Goal: Information Seeking & Learning: Learn about a topic

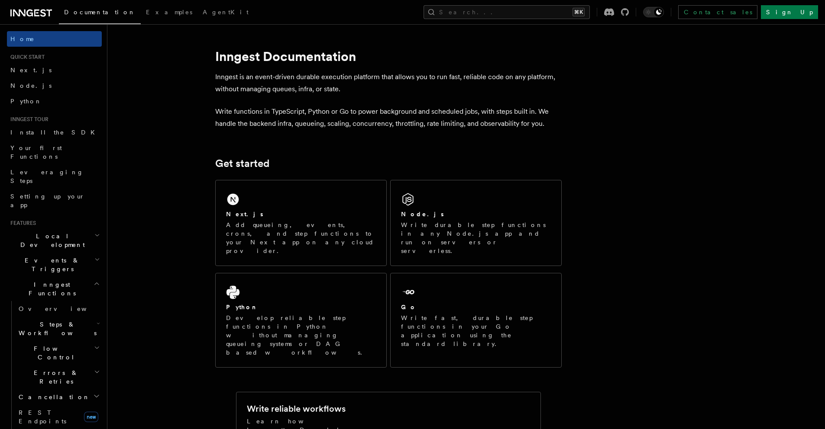
click at [63, 320] on span "Steps & Workflows" at bounding box center [55, 328] width 81 height 17
click at [60, 341] on link "Overview" at bounding box center [62, 349] width 78 height 16
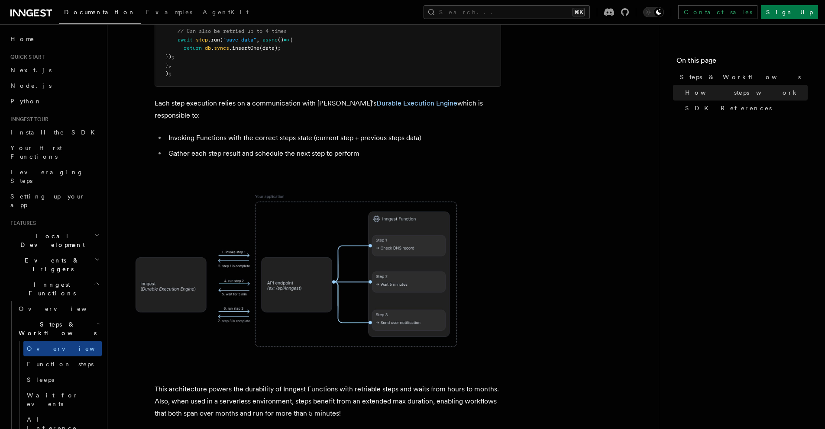
scroll to position [655, 0]
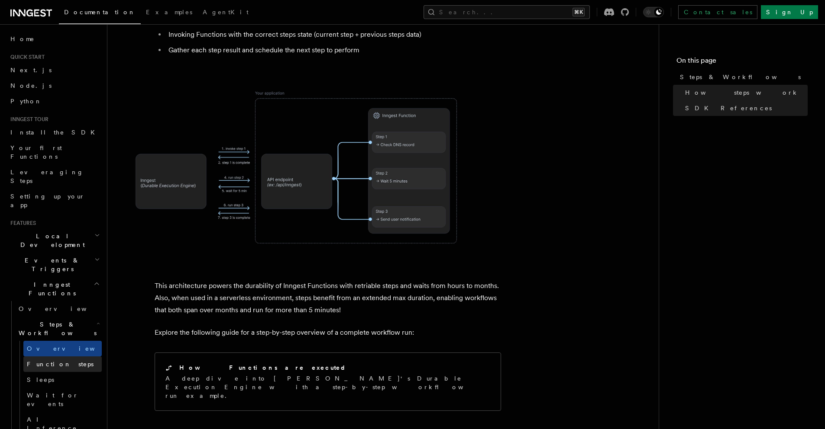
click at [60, 361] on span "Function steps" at bounding box center [60, 364] width 67 height 7
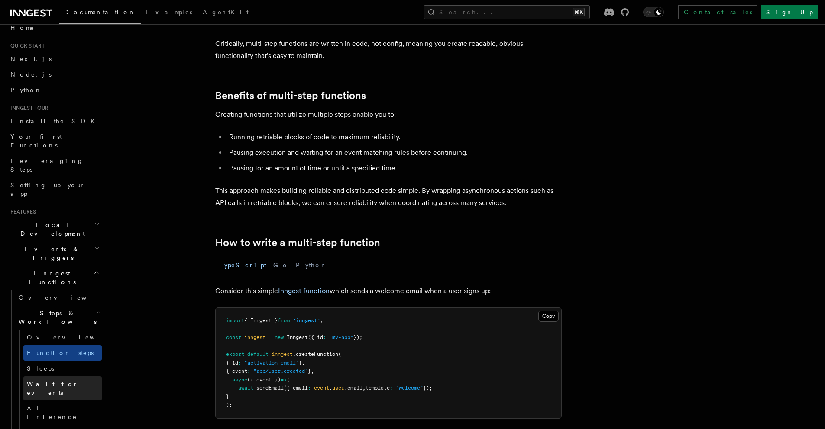
scroll to position [23, 0]
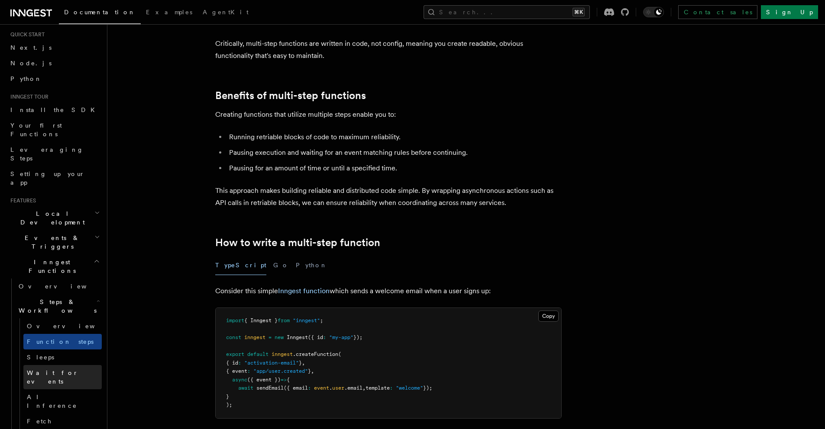
click at [70, 365] on link "Wait for events" at bounding box center [62, 377] width 78 height 24
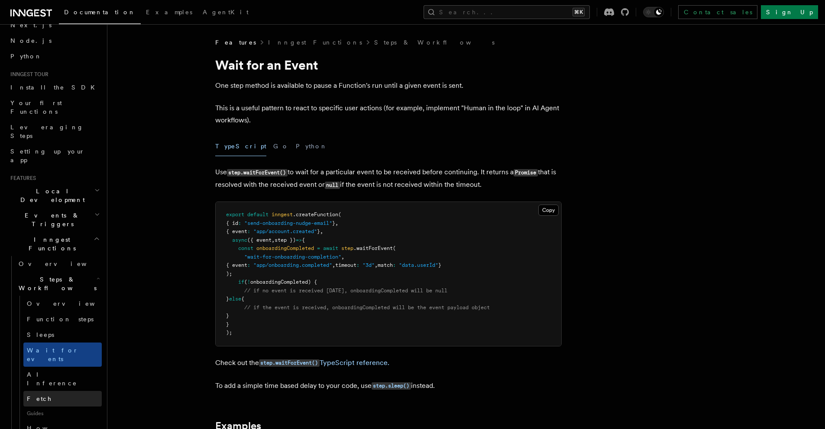
scroll to position [51, 0]
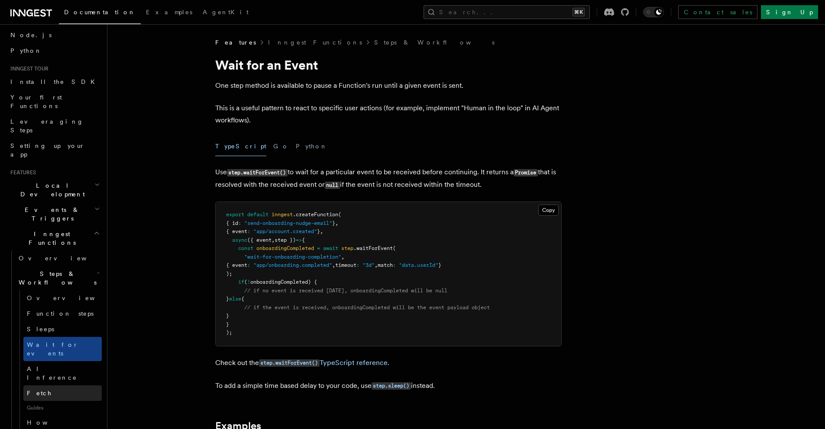
click at [69, 386] on link "Fetch" at bounding box center [62, 394] width 78 height 16
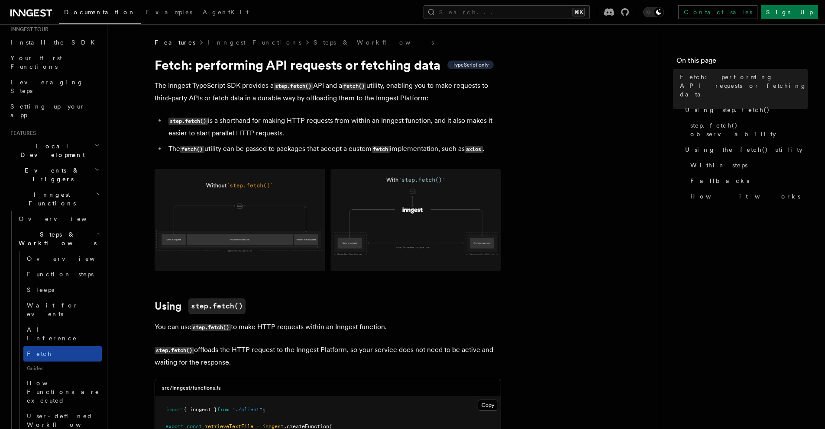
scroll to position [131, 0]
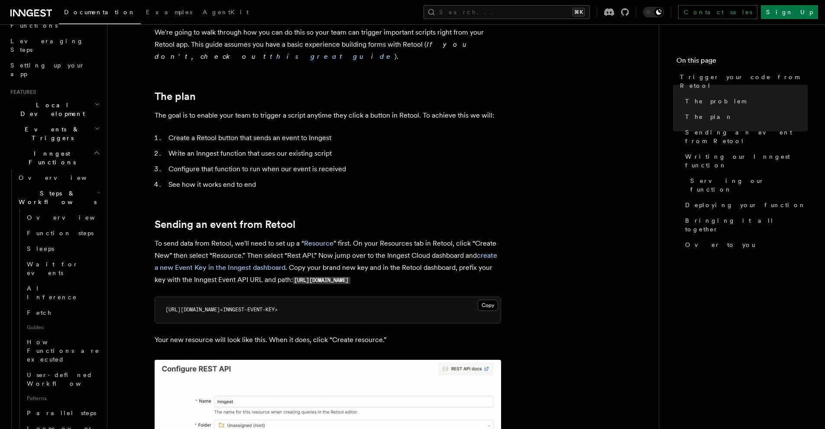
scroll to position [390, 0]
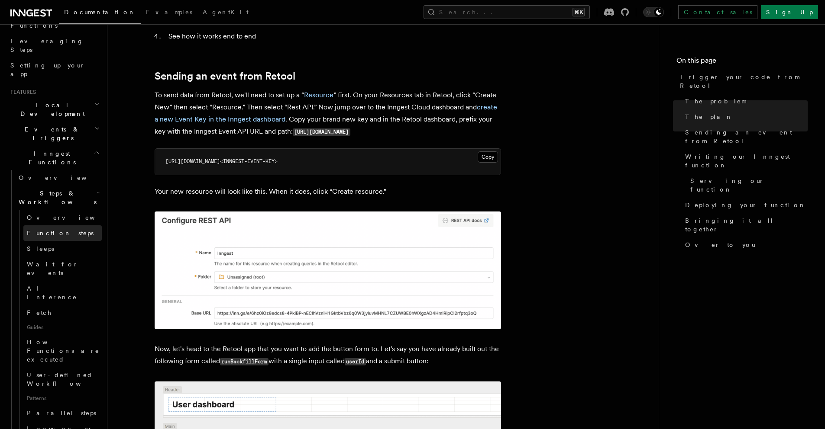
click at [61, 230] on span "Function steps" at bounding box center [60, 233] width 67 height 7
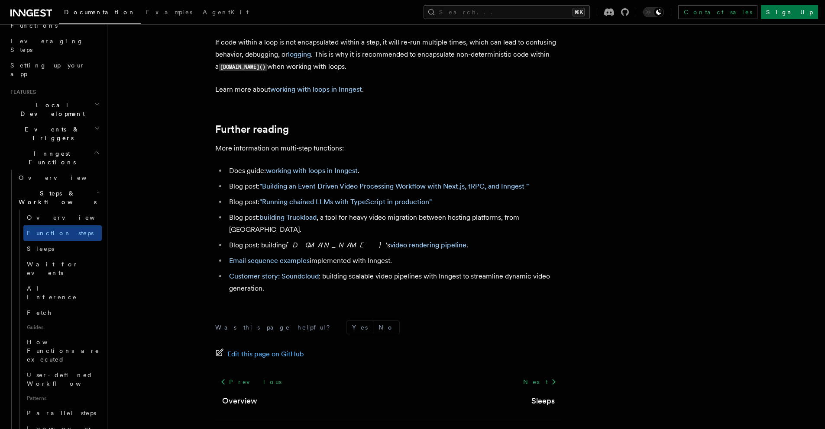
scroll to position [2879, 0]
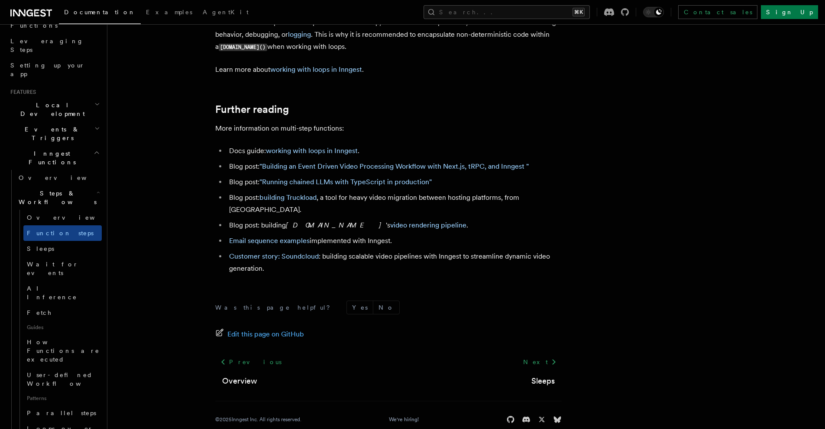
click at [422, 146] on li "Docs guide: working with loops in Inngest ." at bounding box center [393, 151] width 335 height 12
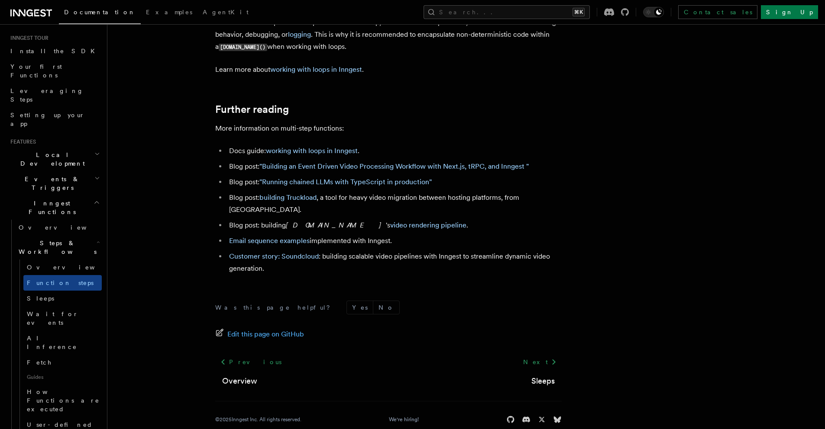
scroll to position [81, 0]
click at [71, 275] on link "Function steps" at bounding box center [62, 283] width 78 height 16
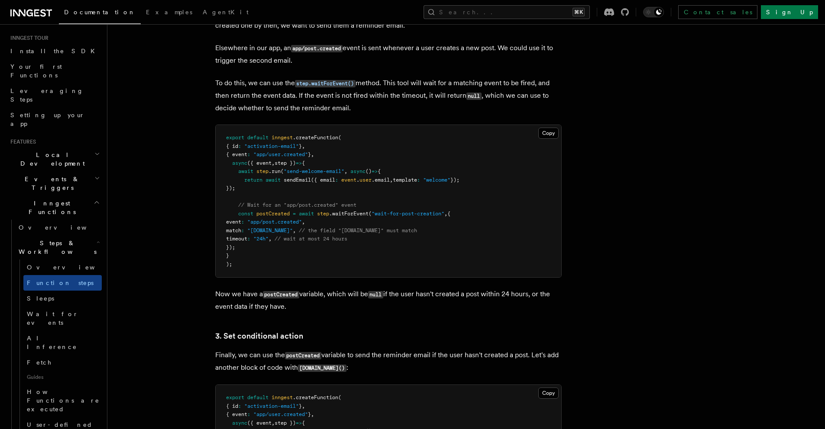
scroll to position [924, 0]
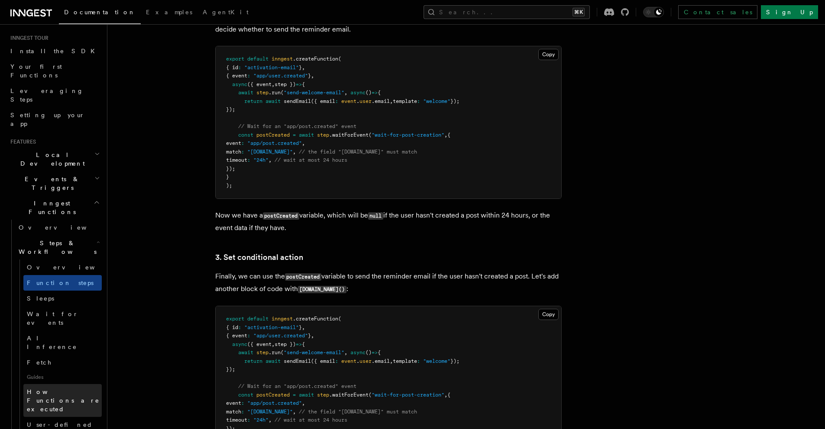
click at [44, 389] on span "How Functions are executed" at bounding box center [63, 401] width 73 height 24
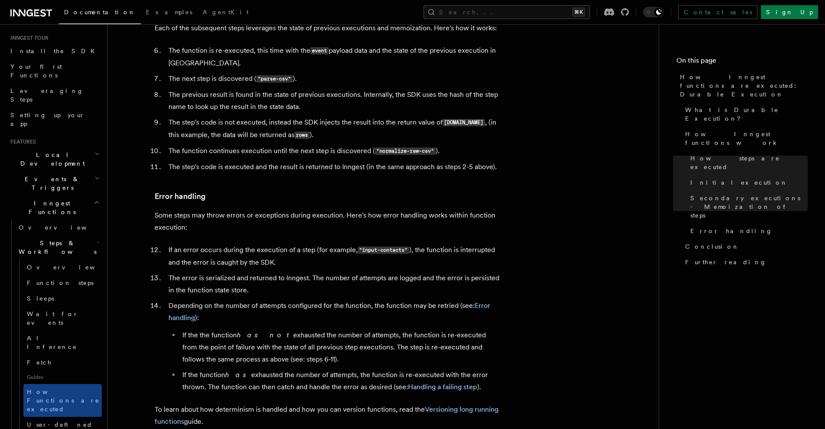
scroll to position [1276, 0]
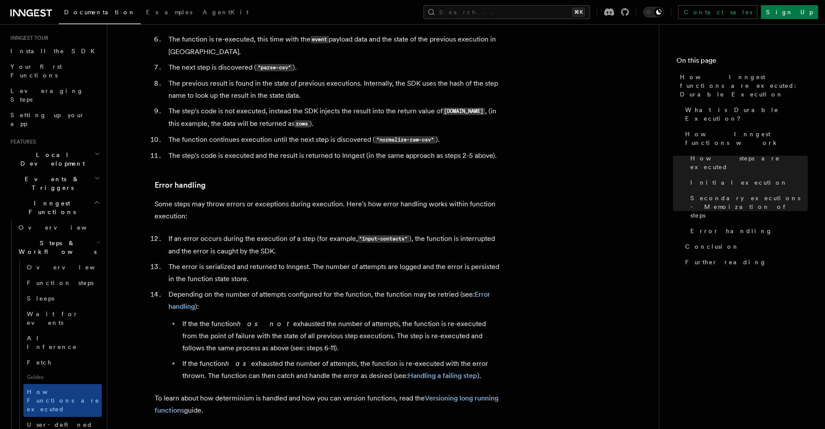
click at [409, 393] on p "To learn about how determinism is handled and how you can version functions, re…" at bounding box center [328, 405] width 346 height 24
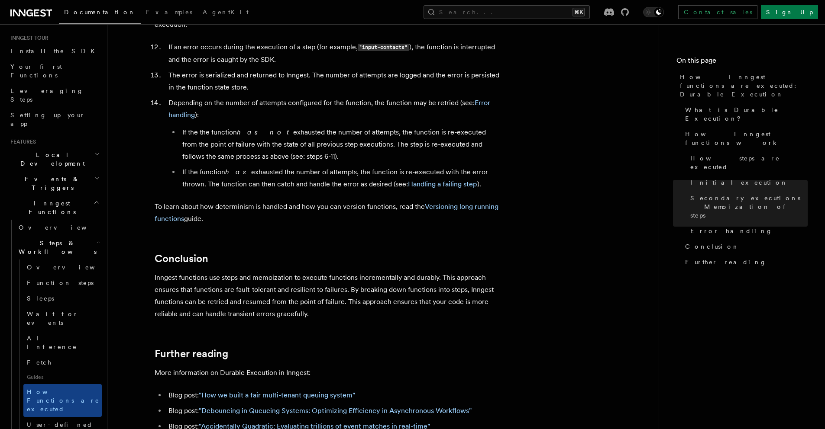
scroll to position [1479, 0]
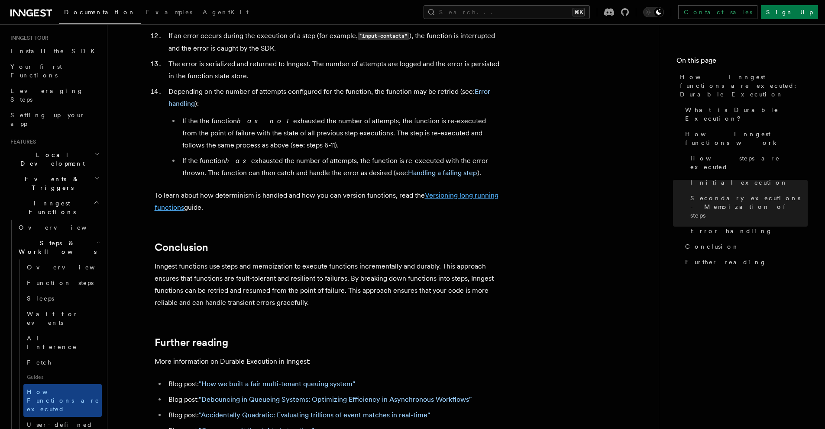
drag, startPoint x: 460, startPoint y: 176, endPoint x: 466, endPoint y: 158, distance: 18.8
click at [460, 190] on p "To learn about how determinism is handled and how you can version functions, re…" at bounding box center [328, 202] width 346 height 24
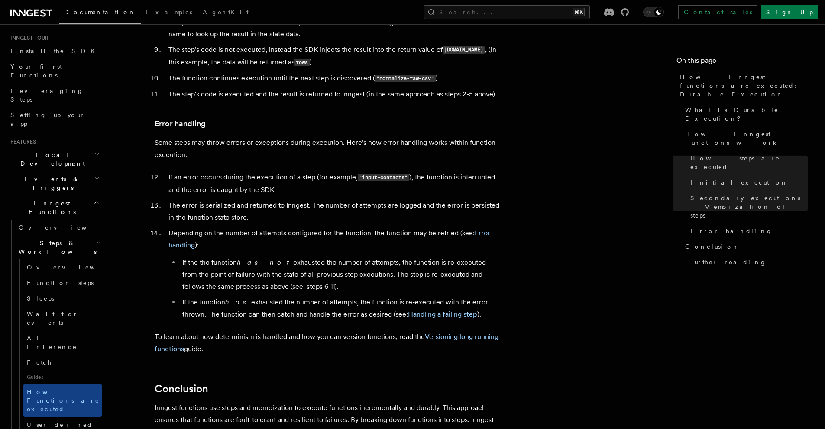
scroll to position [1441, 0]
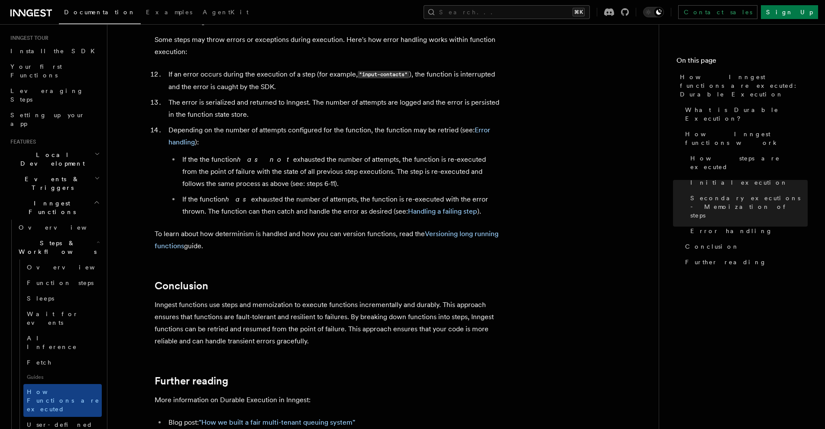
click at [46, 175] on span "Events & Triggers" at bounding box center [50, 183] width 87 height 17
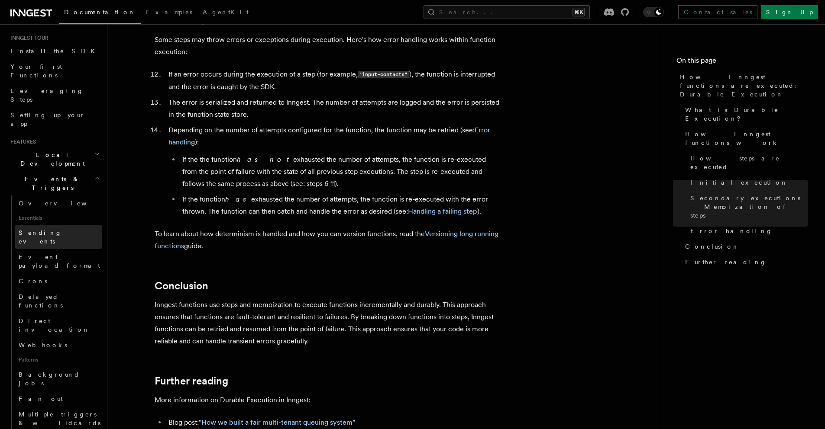
click at [59, 225] on link "Sending events" at bounding box center [58, 237] width 87 height 24
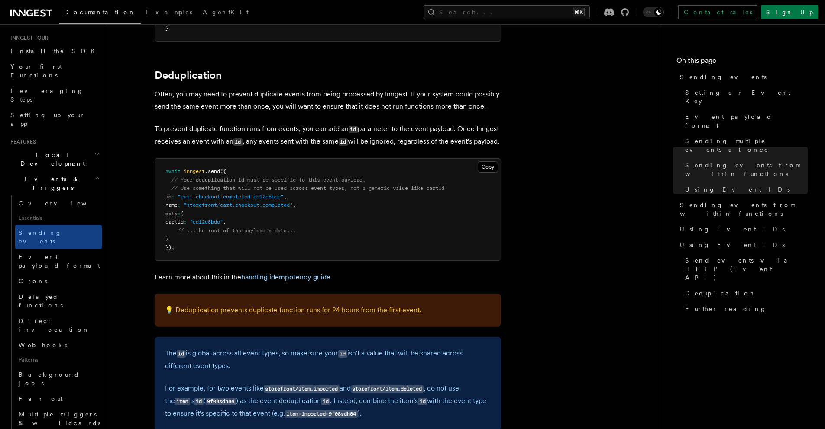
scroll to position [2117, 0]
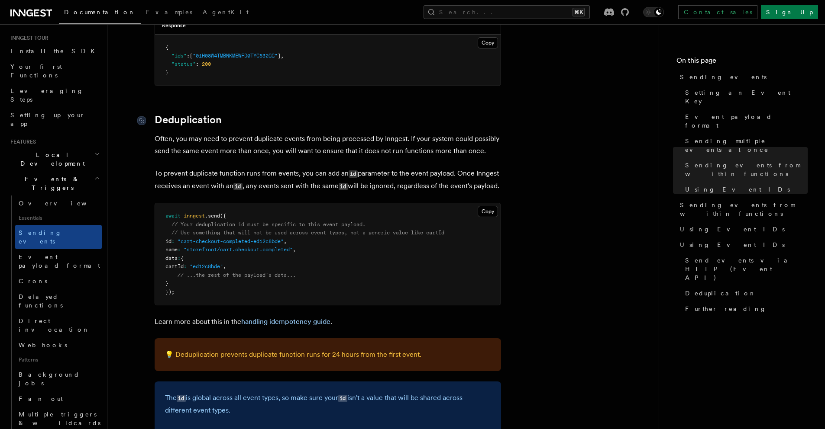
drag, startPoint x: 141, startPoint y: 109, endPoint x: 151, endPoint y: 110, distance: 10.5
click at [141, 116] on icon at bounding box center [141, 120] width 9 height 9
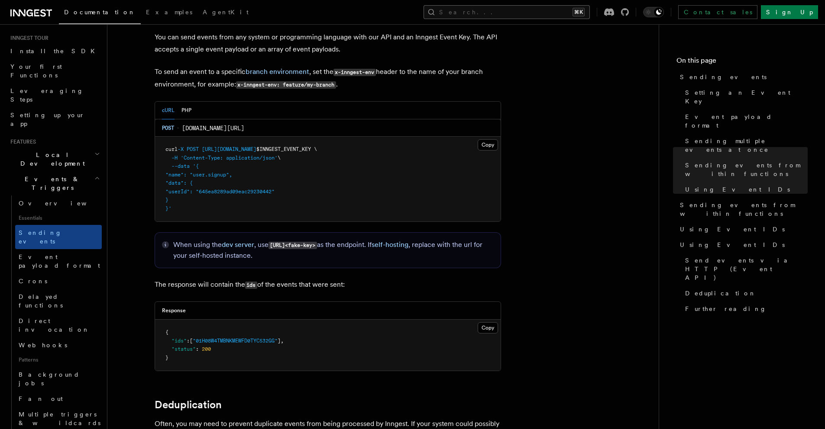
scroll to position [81, 0]
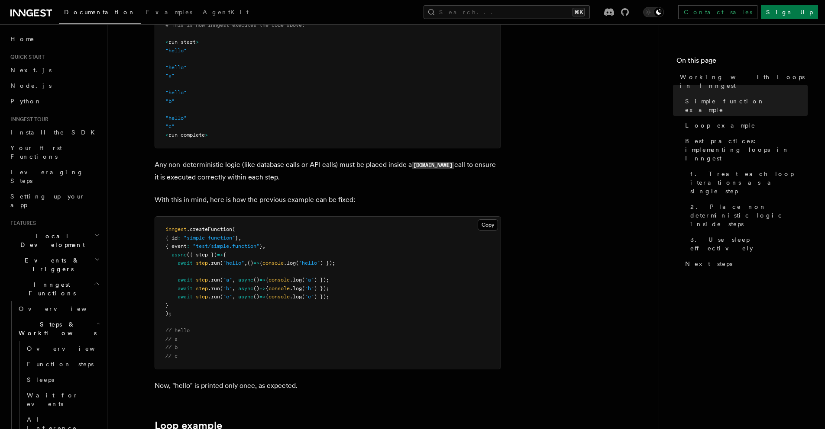
scroll to position [426, 0]
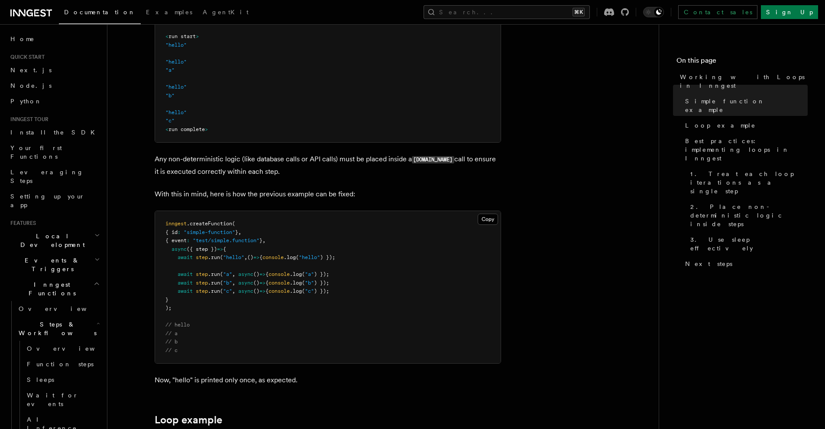
click at [247, 254] on pre "inngest .createFunction ( { id : "simple-function" } , { event : "test/simple.f…" at bounding box center [327, 287] width 345 height 152
click at [178, 263] on pre "inngest .createFunction ( { id : "simple-function" } , { event : "test/simple.f…" at bounding box center [327, 287] width 345 height 152
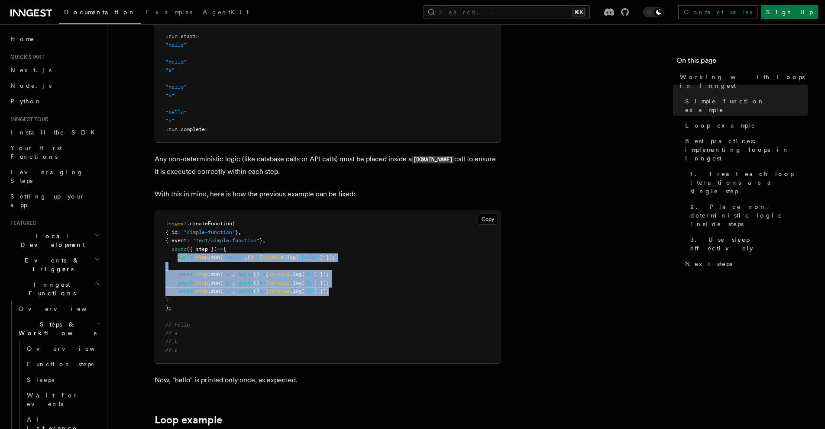
drag, startPoint x: 177, startPoint y: 260, endPoint x: 357, endPoint y: 292, distance: 183.3
click at [357, 292] on pre "inngest .createFunction ( { id : "simple-function" } , { event : "test/simple.f…" at bounding box center [327, 287] width 345 height 152
click at [20, 40] on span "Home" at bounding box center [22, 39] width 24 height 9
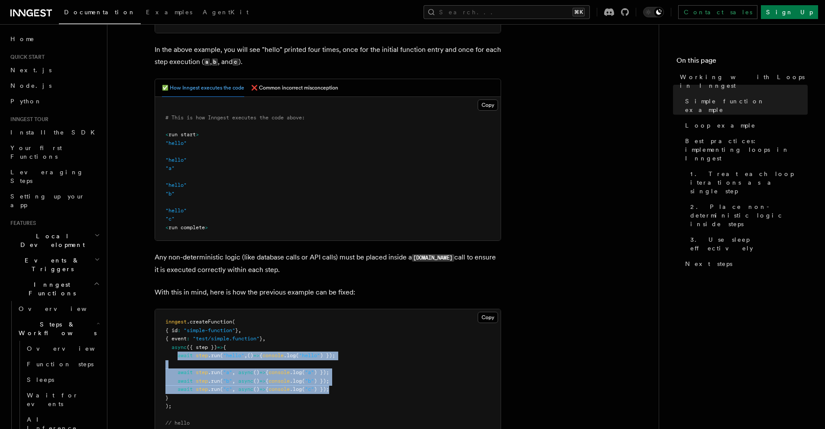
scroll to position [283, 0]
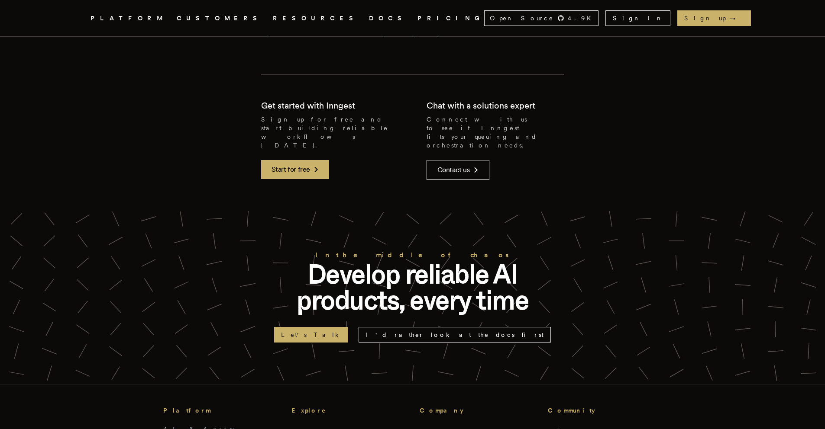
scroll to position [2319, 0]
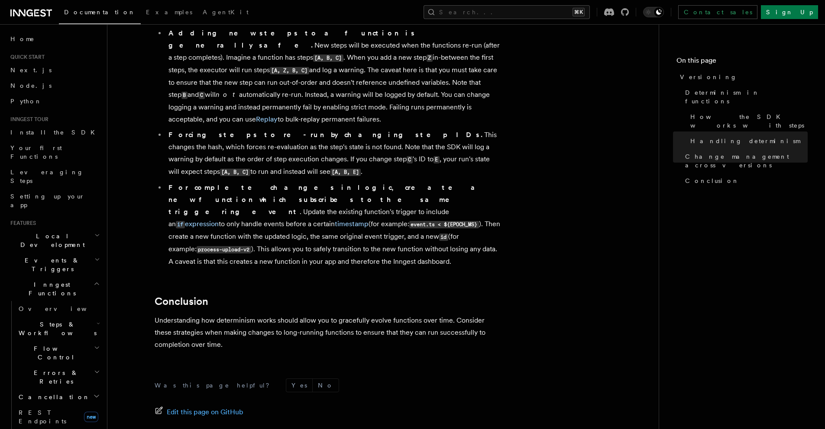
scroll to position [626, 0]
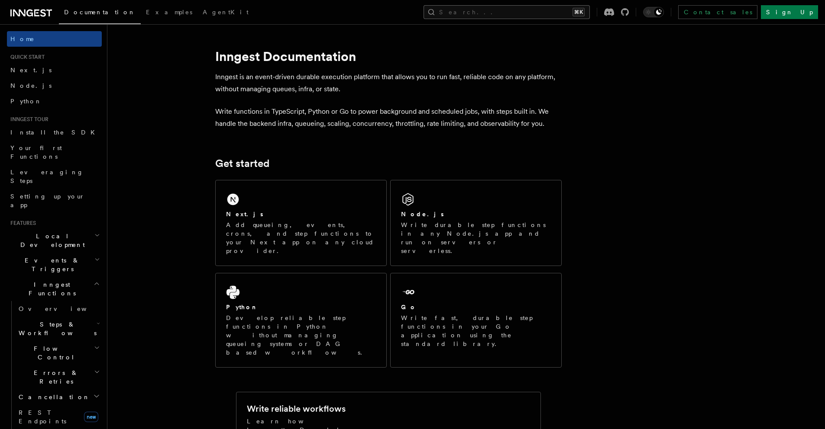
click at [537, 16] on button "Search... ⌘K" at bounding box center [506, 12] width 166 height 14
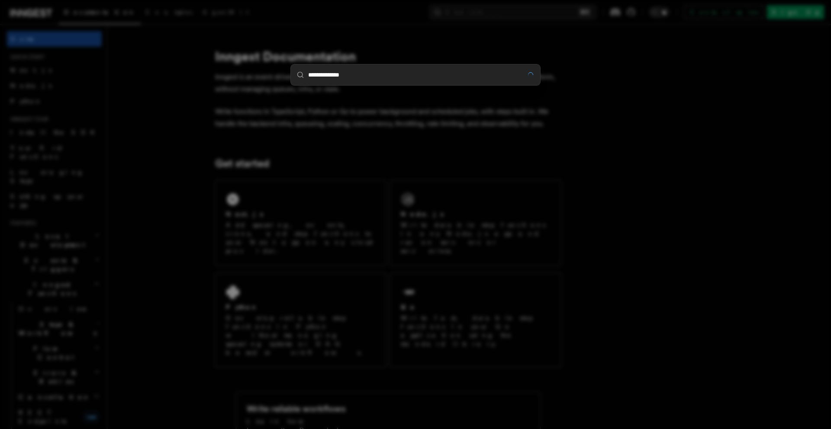
type input "**********"
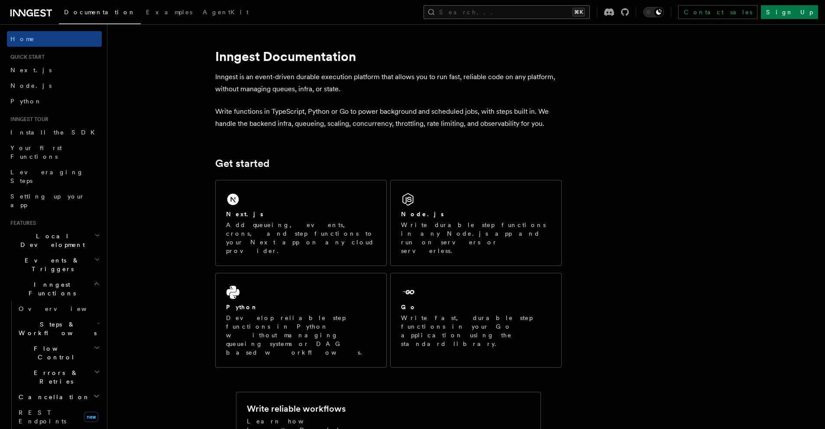
click at [521, 13] on button "Search... ⌘K" at bounding box center [506, 12] width 166 height 14
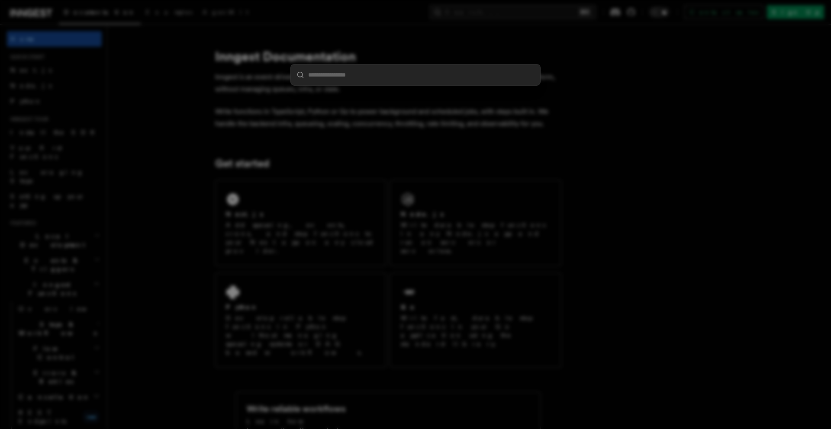
type input "**********"
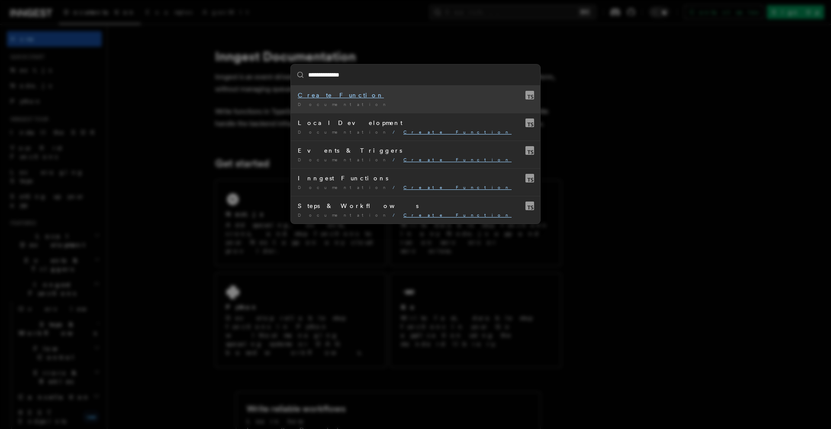
click at [381, 103] on div "Documentation /" at bounding box center [415, 104] width 235 height 6
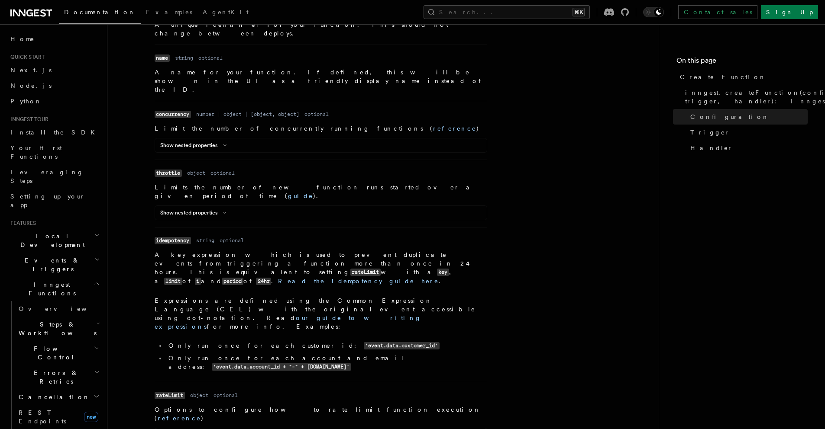
scroll to position [176, 0]
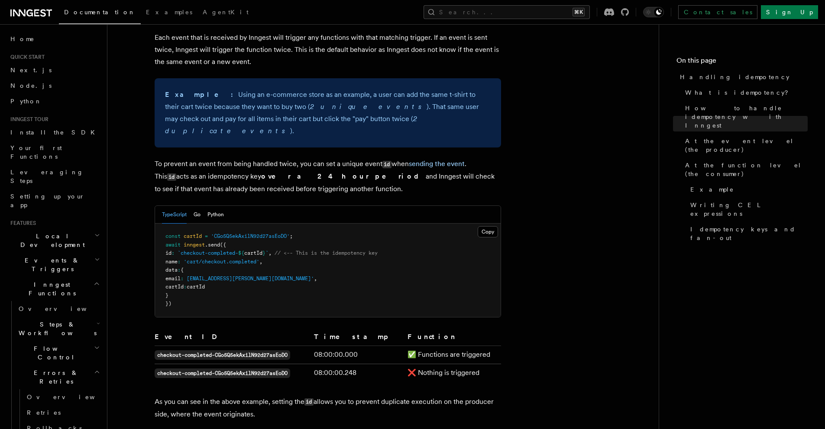
scroll to position [351, 0]
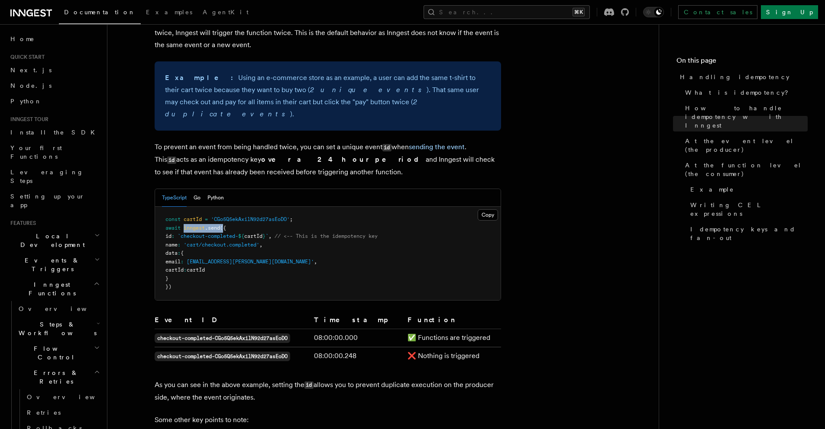
drag, startPoint x: 183, startPoint y: 216, endPoint x: 224, endPoint y: 217, distance: 41.6
click at [224, 225] on span "await inngest .send ({" at bounding box center [195, 228] width 61 height 6
copy span "inngest .send ("
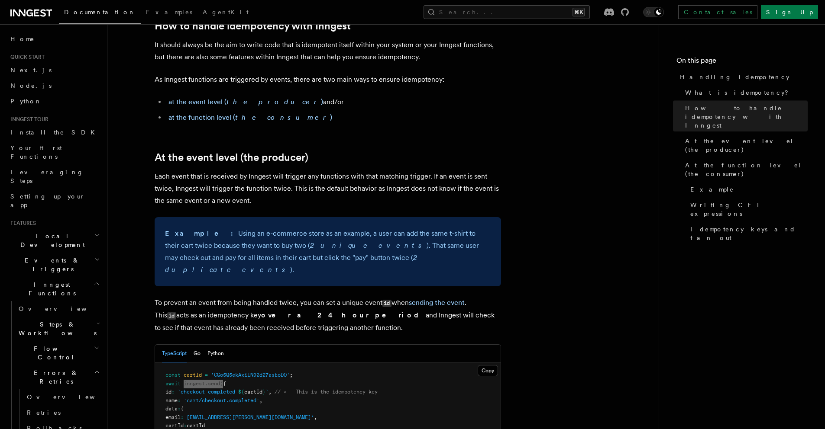
scroll to position [384, 0]
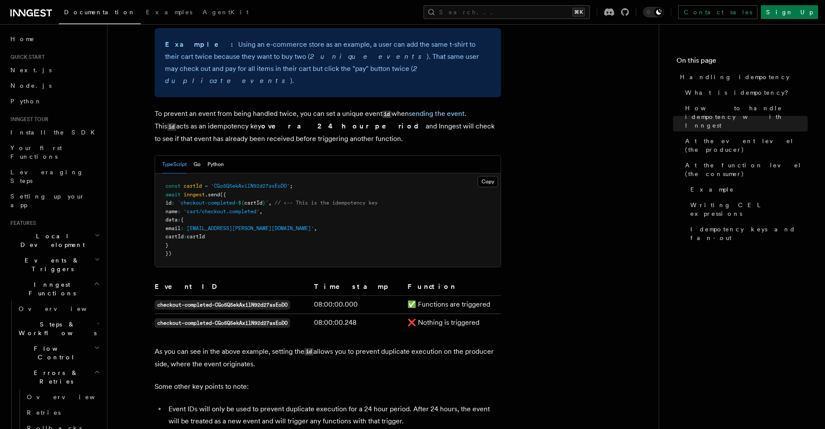
click at [307, 174] on pre "const cartId = 'CGo5Q5ekAxilN92d27asEoDO' ; await inngest .send ({ id : `checko…" at bounding box center [327, 221] width 345 height 94
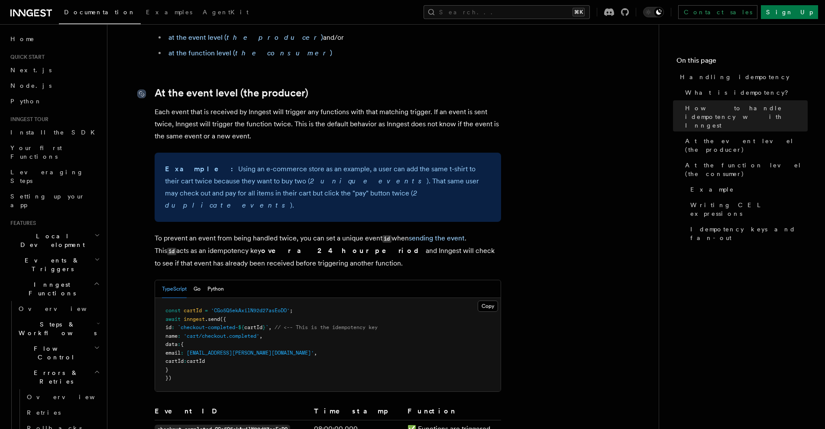
click at [144, 94] on icon at bounding box center [141, 94] width 9 height 9
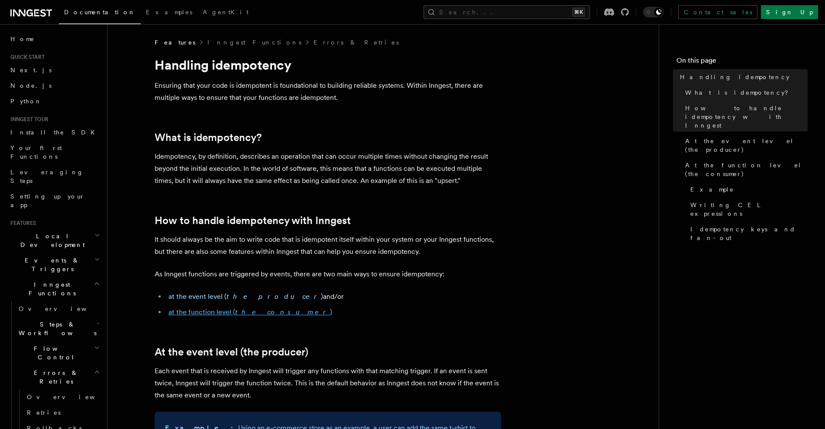
click at [260, 313] on em "the consumer" at bounding box center [282, 312] width 95 height 8
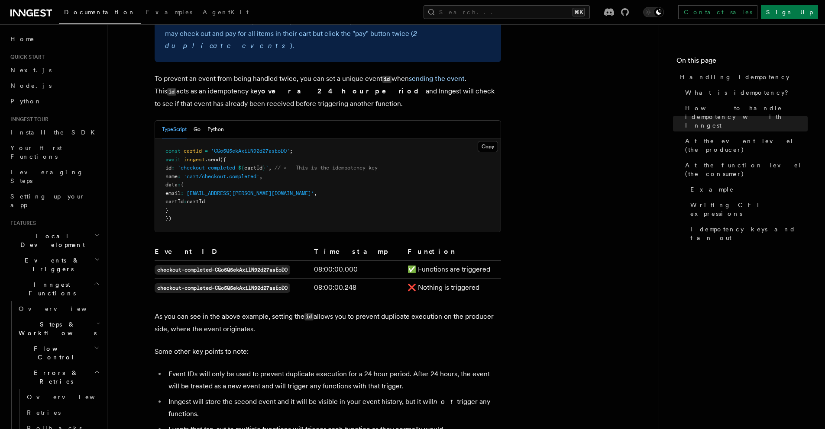
scroll to position [382, 0]
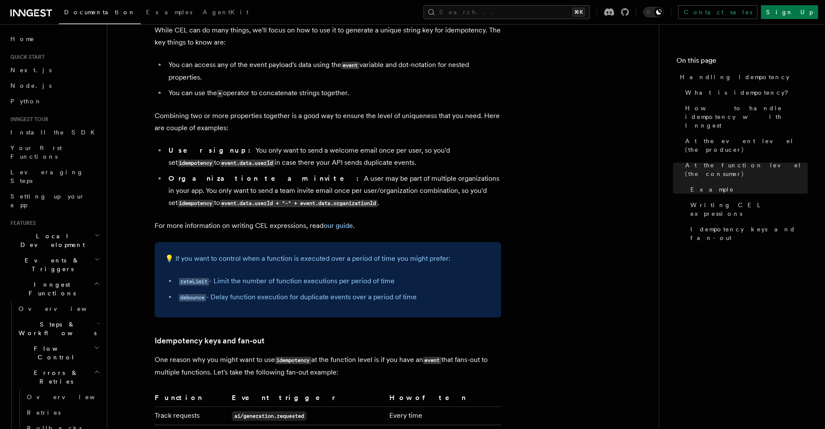
scroll to position [1427, 0]
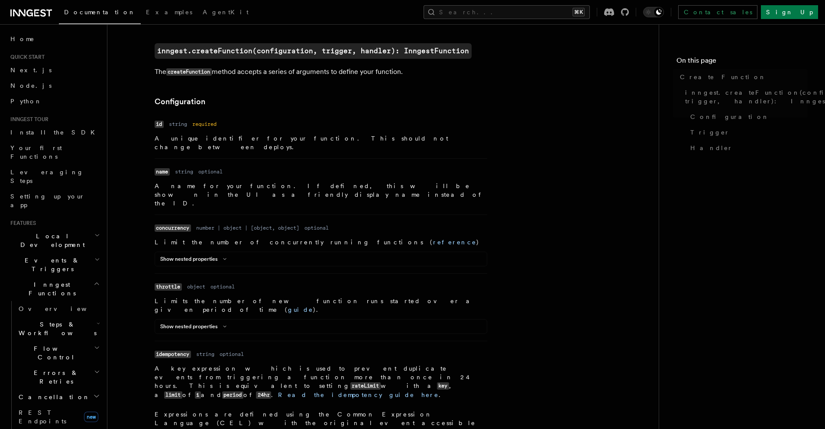
scroll to position [211, 0]
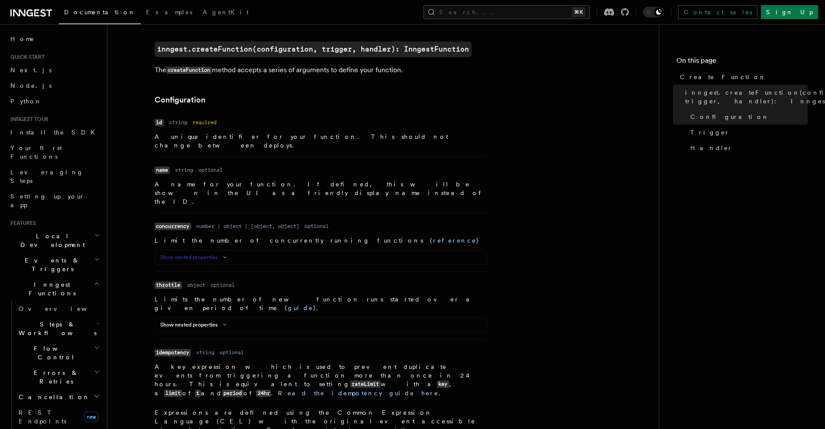
click at [213, 254] on button "Show nested properties" at bounding box center [195, 257] width 70 height 7
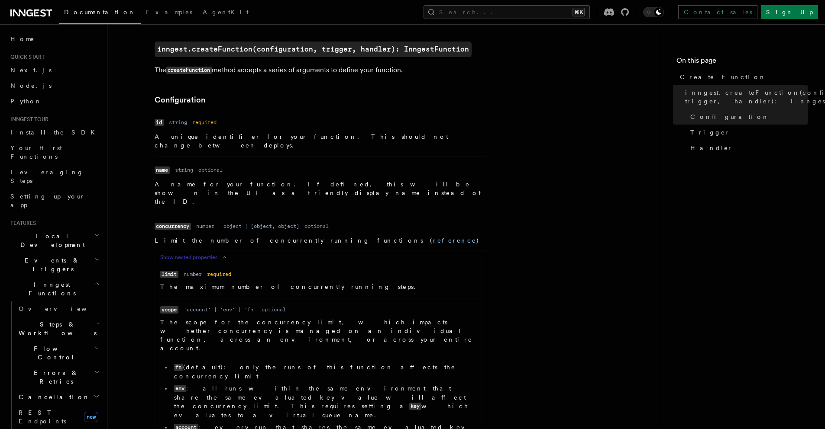
click at [221, 255] on icon at bounding box center [224, 257] width 10 height 5
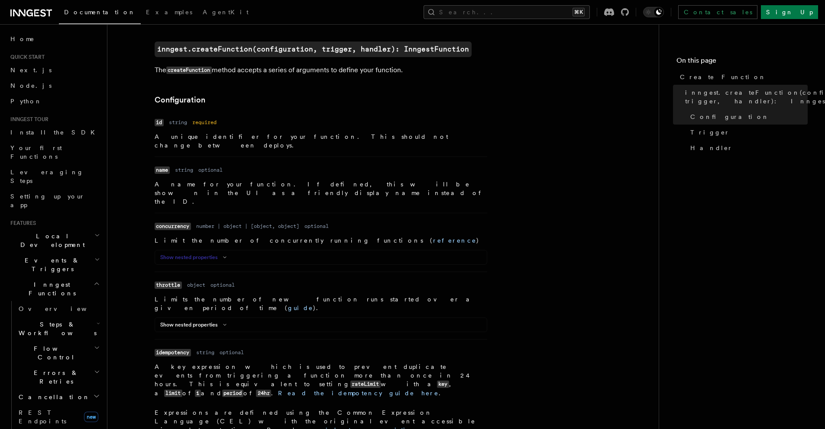
click at [216, 254] on button "Show nested properties" at bounding box center [195, 257] width 70 height 7
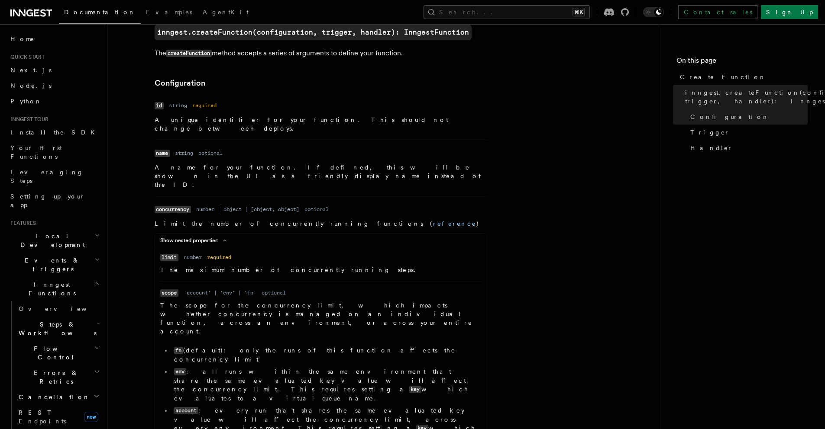
scroll to position [248, 0]
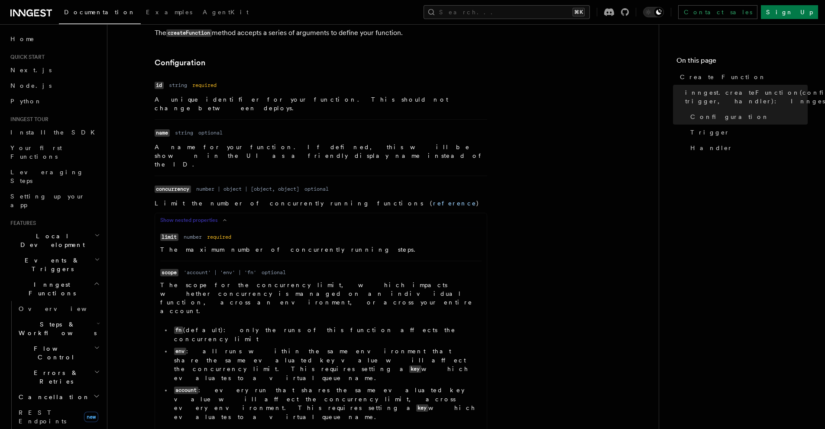
click at [217, 217] on button "Show nested properties" at bounding box center [195, 220] width 70 height 7
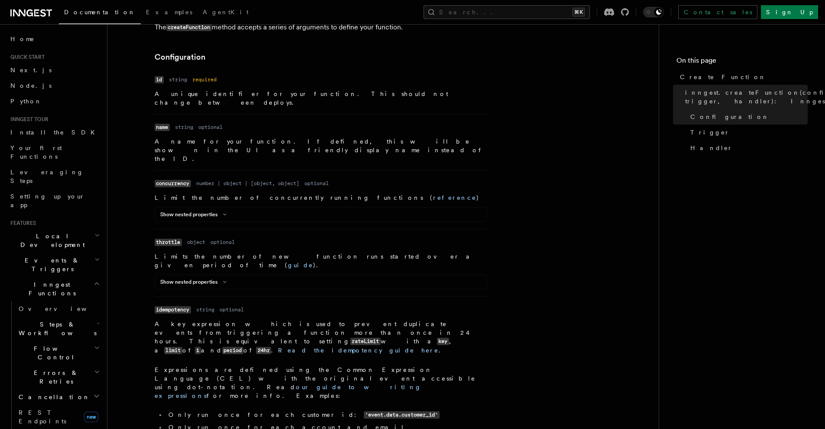
scroll to position [265, 0]
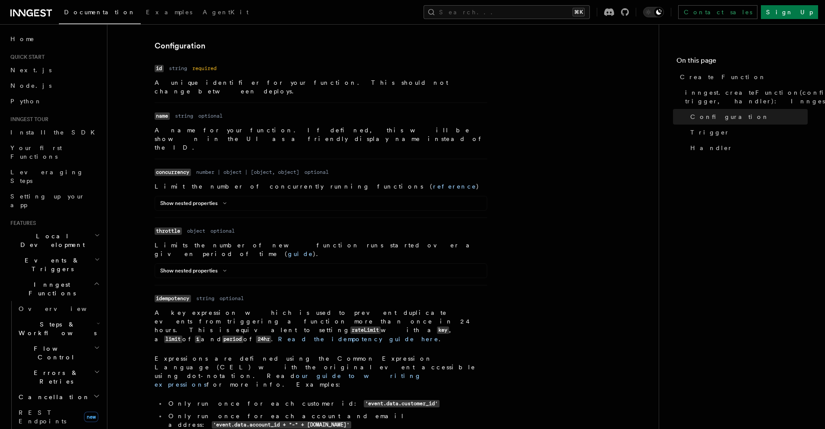
click at [178, 295] on code "idempotency" at bounding box center [173, 298] width 36 height 7
copy code "idempotency"
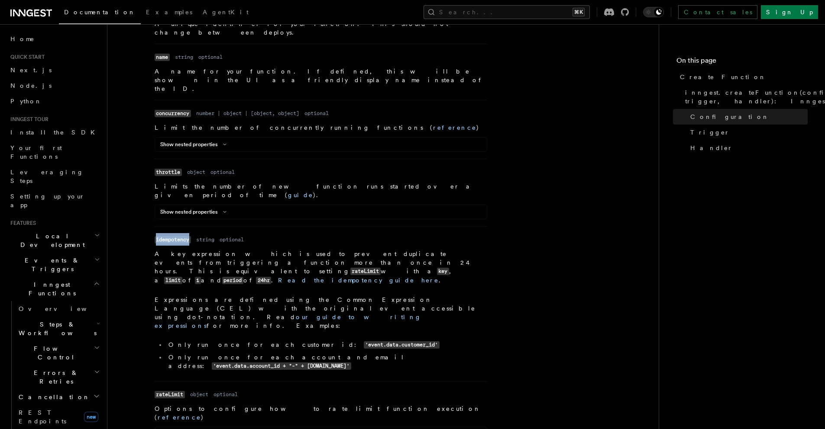
scroll to position [417, 0]
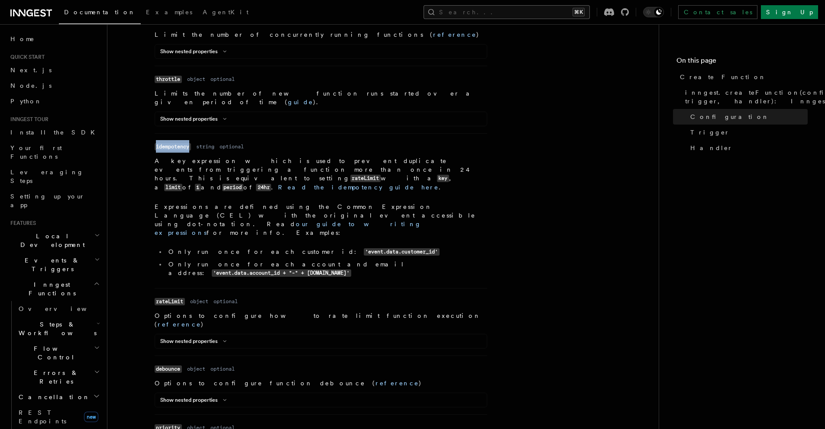
click at [581, 13] on button "Search... ⌘K" at bounding box center [506, 12] width 166 height 14
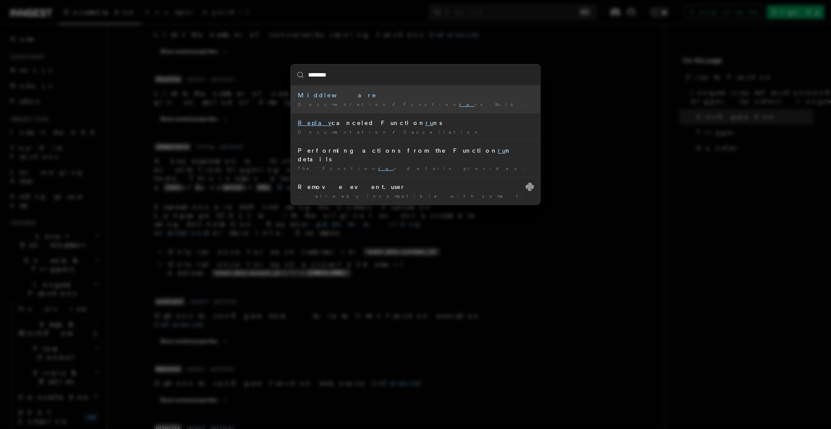
type input "*********"
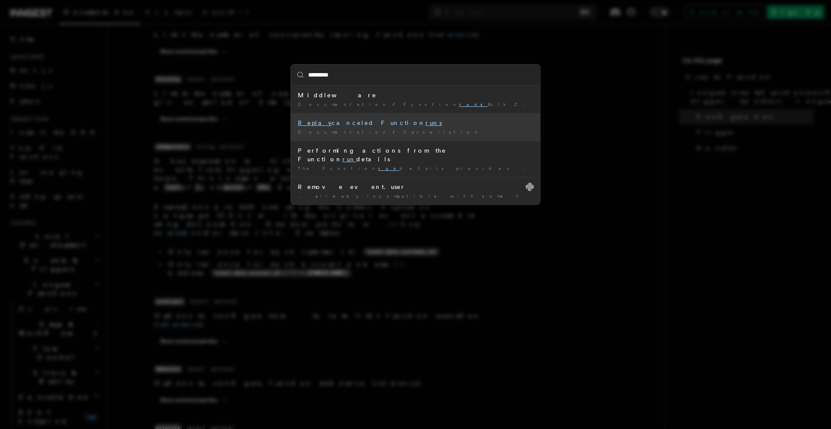
click at [390, 132] on div "Documentation / Cancellation /" at bounding box center [415, 132] width 235 height 6
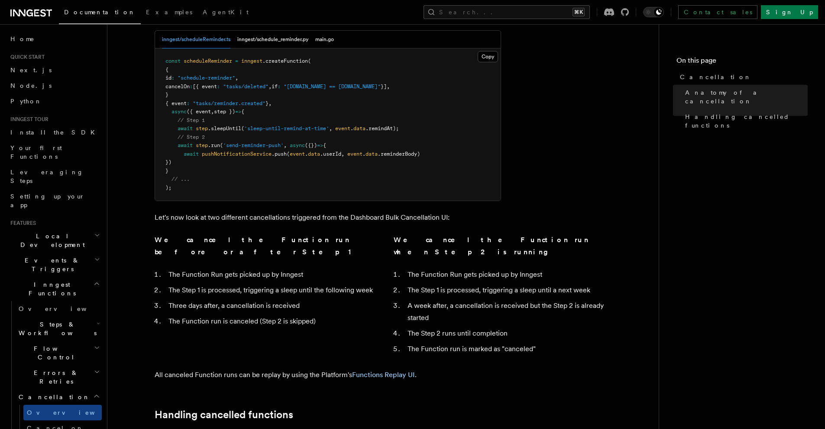
scroll to position [602, 0]
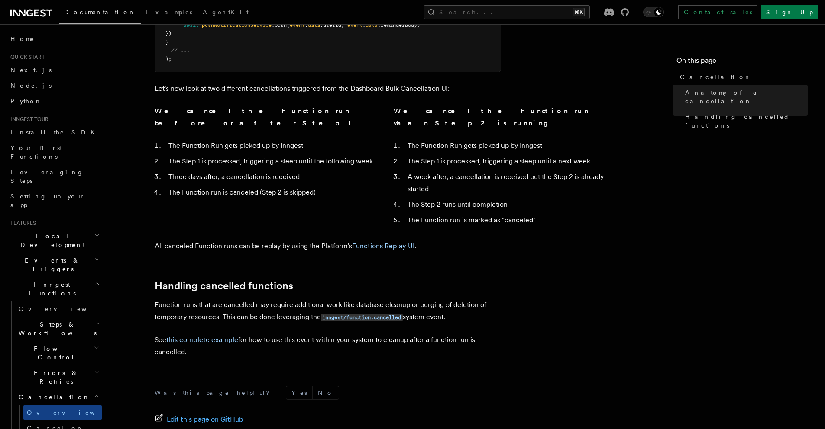
click at [59, 320] on span "Steps & Workflows" at bounding box center [55, 328] width 81 height 17
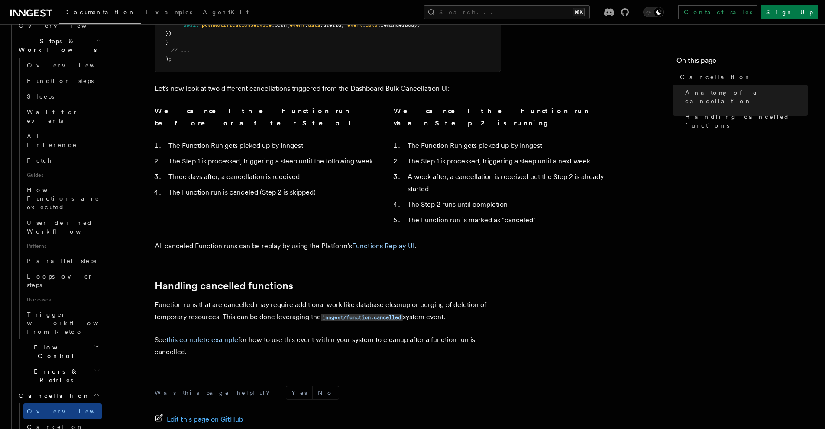
scroll to position [295, 0]
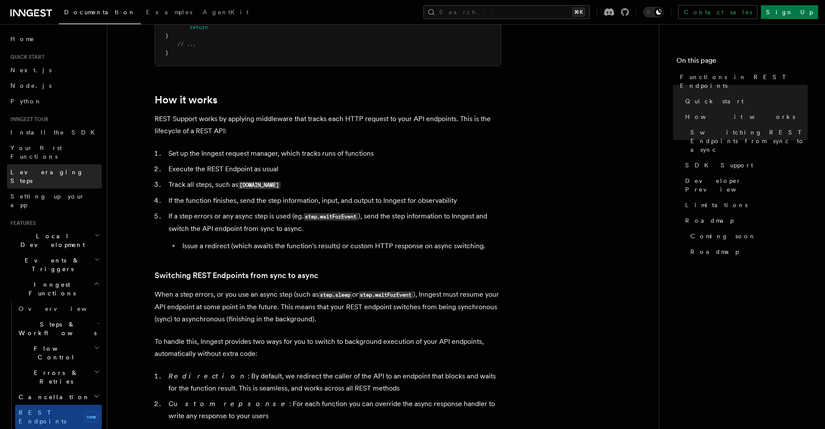
click at [66, 165] on link "Leveraging Steps" at bounding box center [54, 176] width 95 height 24
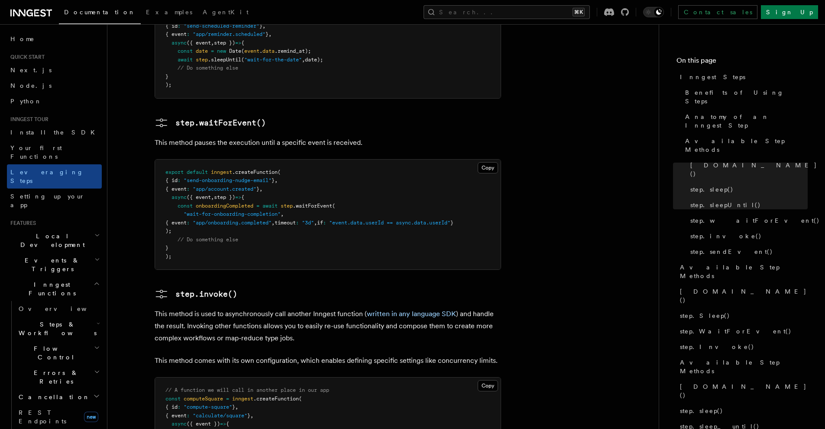
scroll to position [1426, 0]
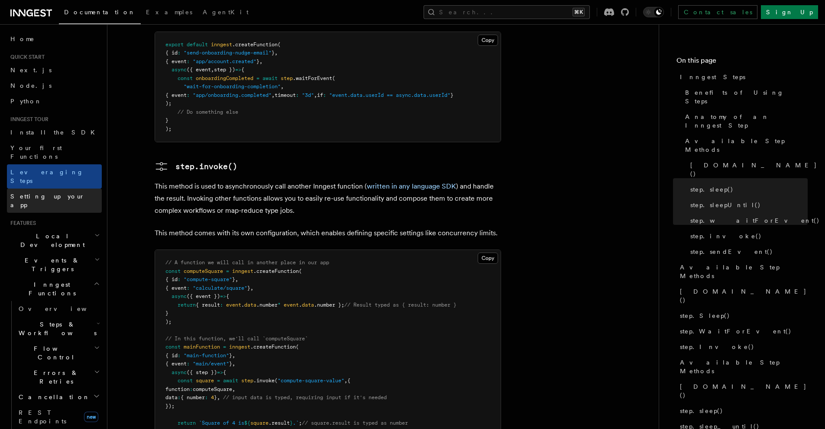
click at [42, 189] on link "Setting up your app" at bounding box center [54, 201] width 95 height 24
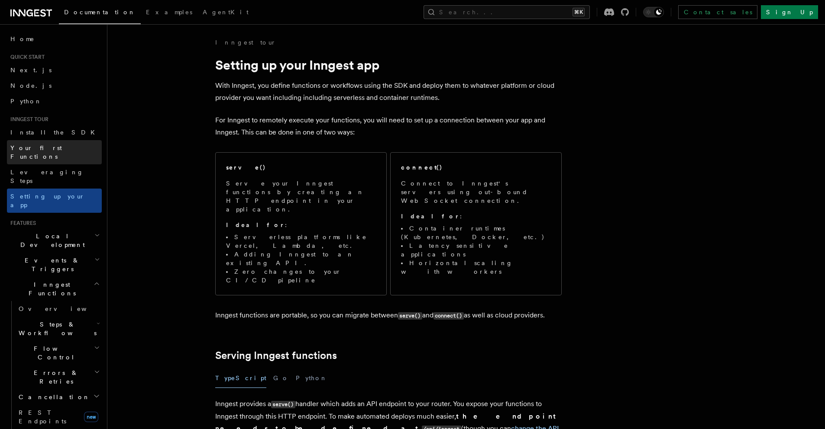
click at [58, 152] on span "Your first Functions" at bounding box center [55, 152] width 91 height 17
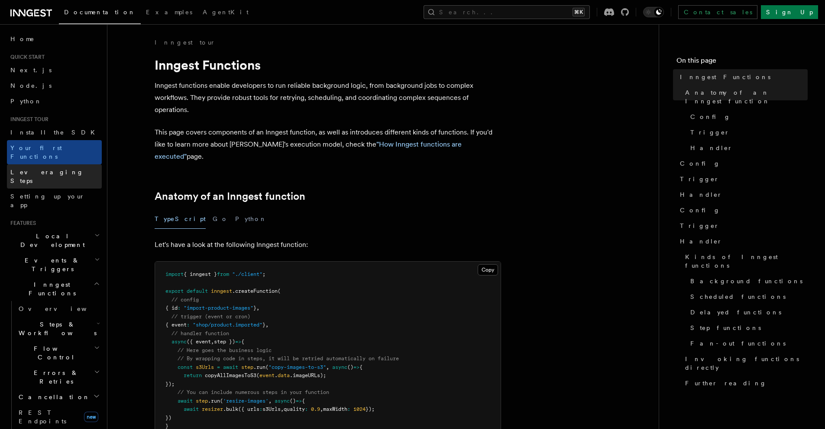
click at [55, 169] on span "Leveraging Steps" at bounding box center [46, 177] width 73 height 16
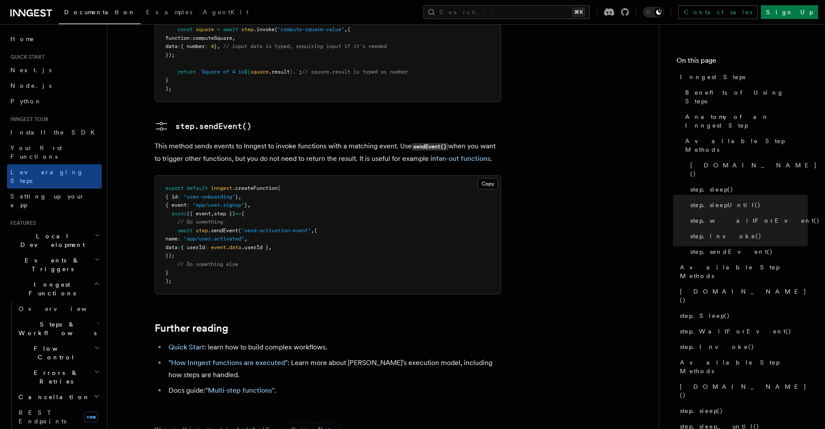
scroll to position [1854, 0]
